Goal: Understand process/instructions

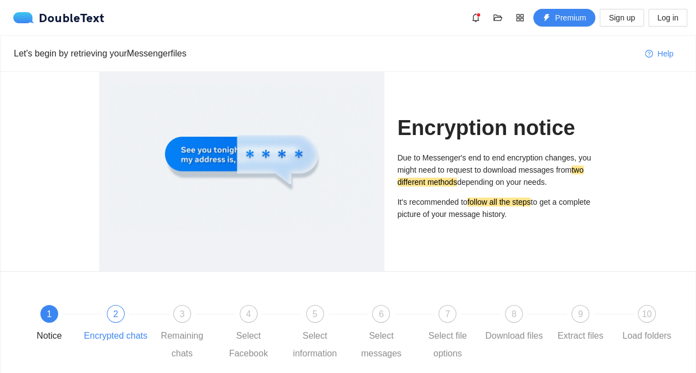
click at [120, 309] on div "2" at bounding box center [116, 314] width 18 height 18
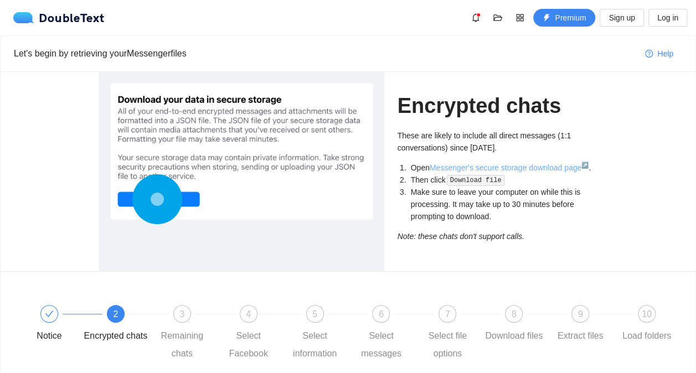
click at [533, 167] on link "Messenger's secure storage download page ↗" at bounding box center [509, 167] width 159 height 9
click at [184, 310] on div "3" at bounding box center [182, 314] width 18 height 18
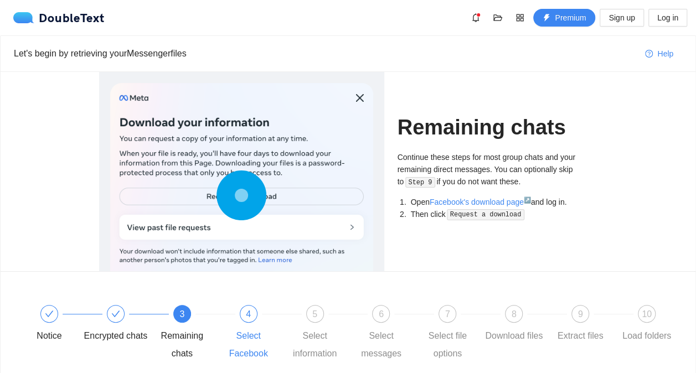
click at [259, 313] on div at bounding box center [282, 314] width 66 height 4
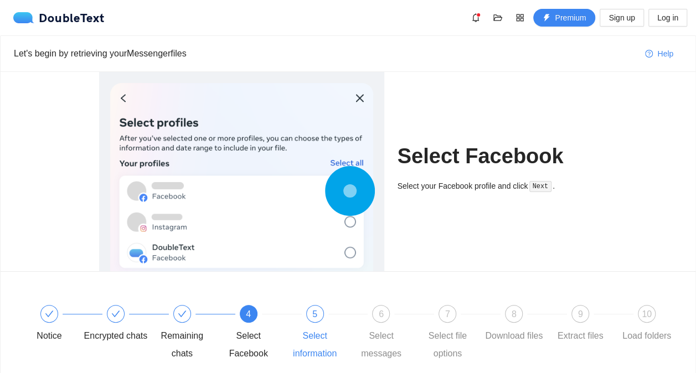
click at [322, 310] on div "5" at bounding box center [315, 314] width 18 height 18
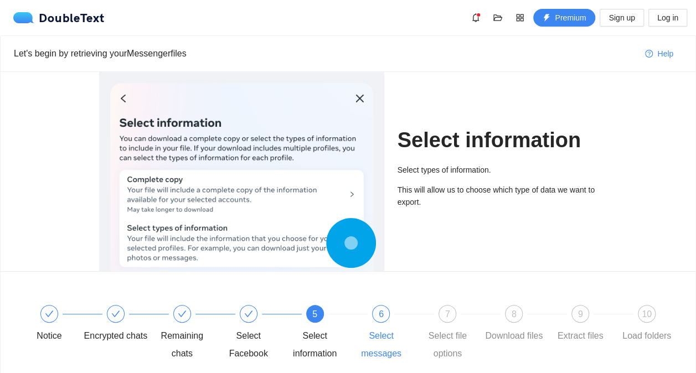
click at [377, 311] on div "6" at bounding box center [381, 314] width 18 height 18
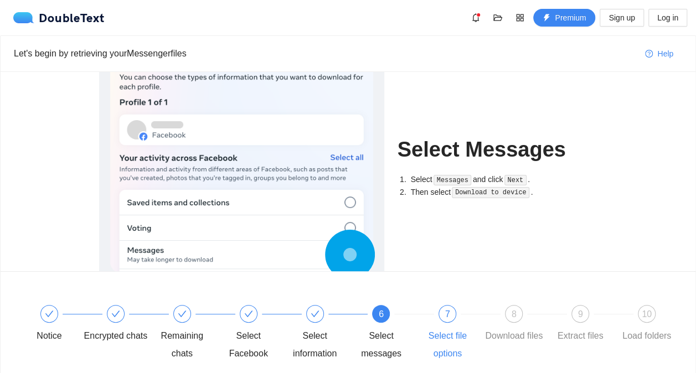
click at [441, 310] on div "7" at bounding box center [448, 314] width 18 height 18
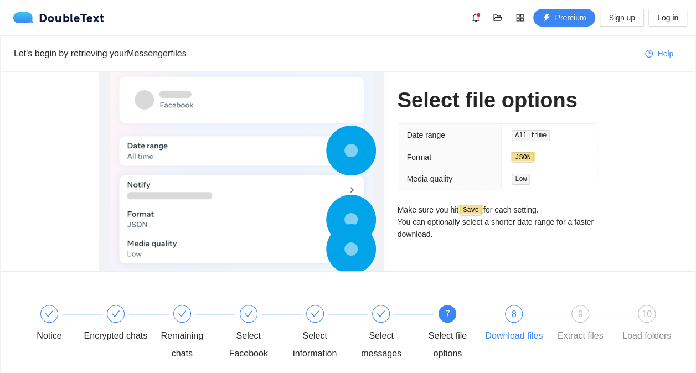
click at [513, 306] on div "8" at bounding box center [514, 314] width 18 height 18
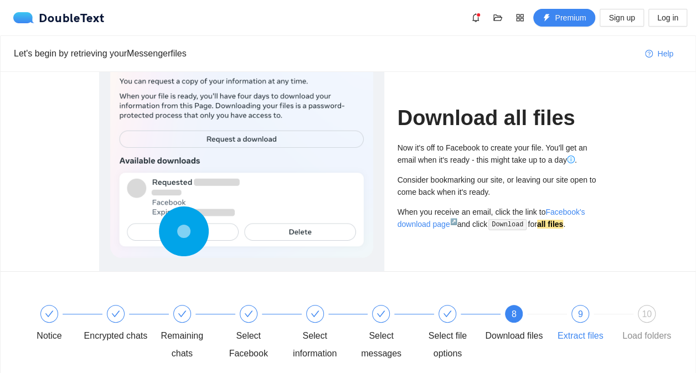
click at [587, 309] on div "9" at bounding box center [581, 314] width 18 height 18
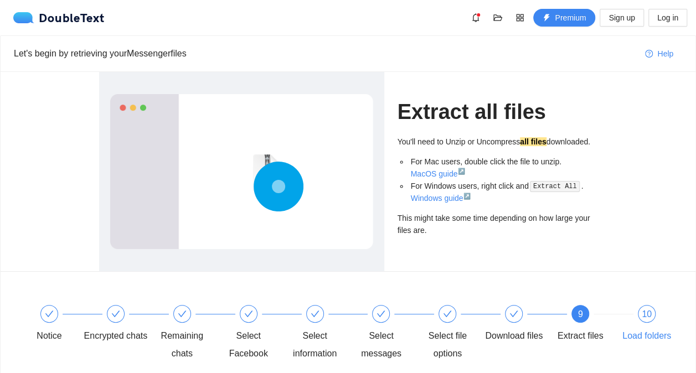
click at [642, 310] on span "10" at bounding box center [647, 314] width 10 height 9
